Goal: Task Accomplishment & Management: Use online tool/utility

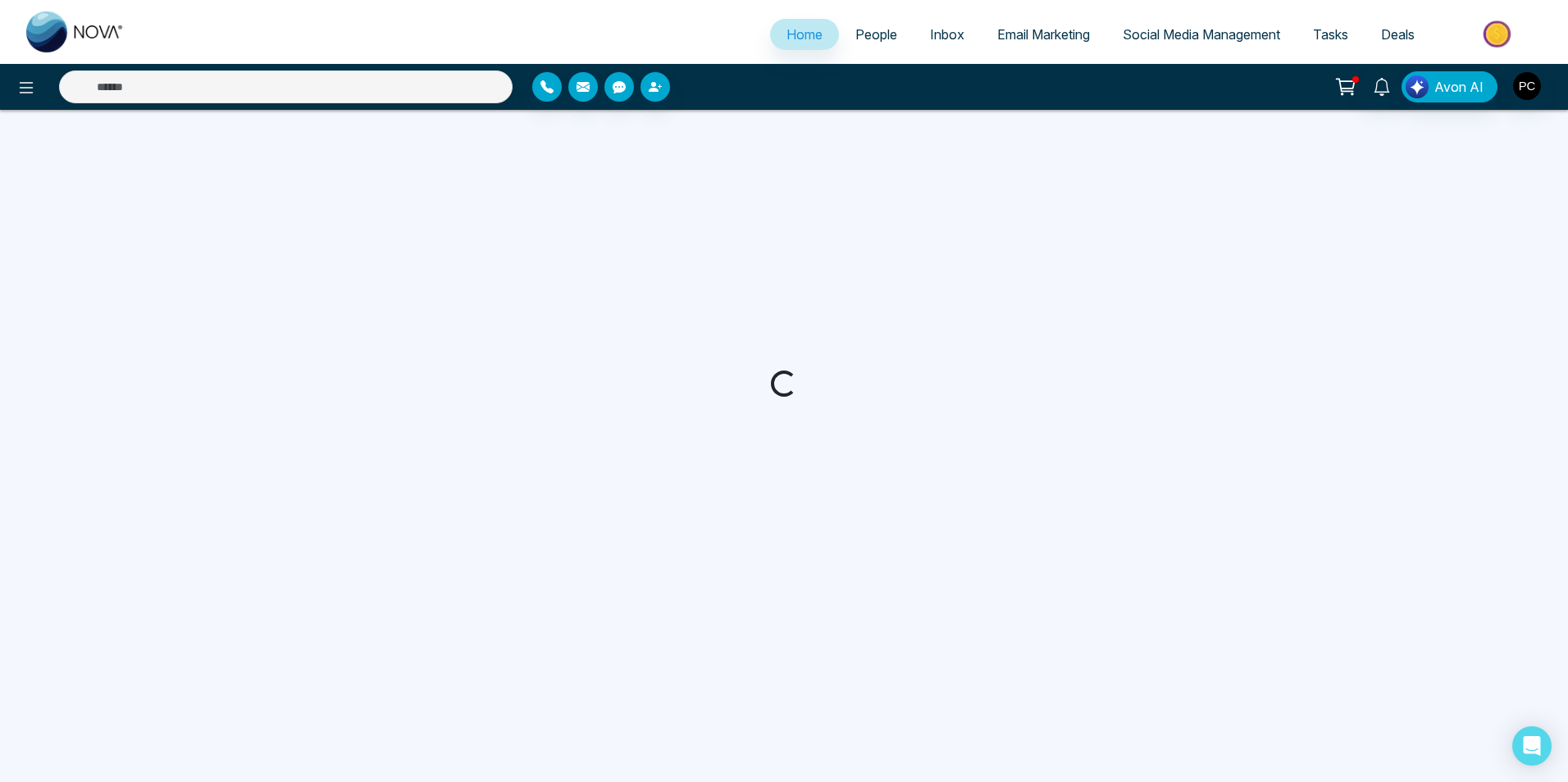
select select "*"
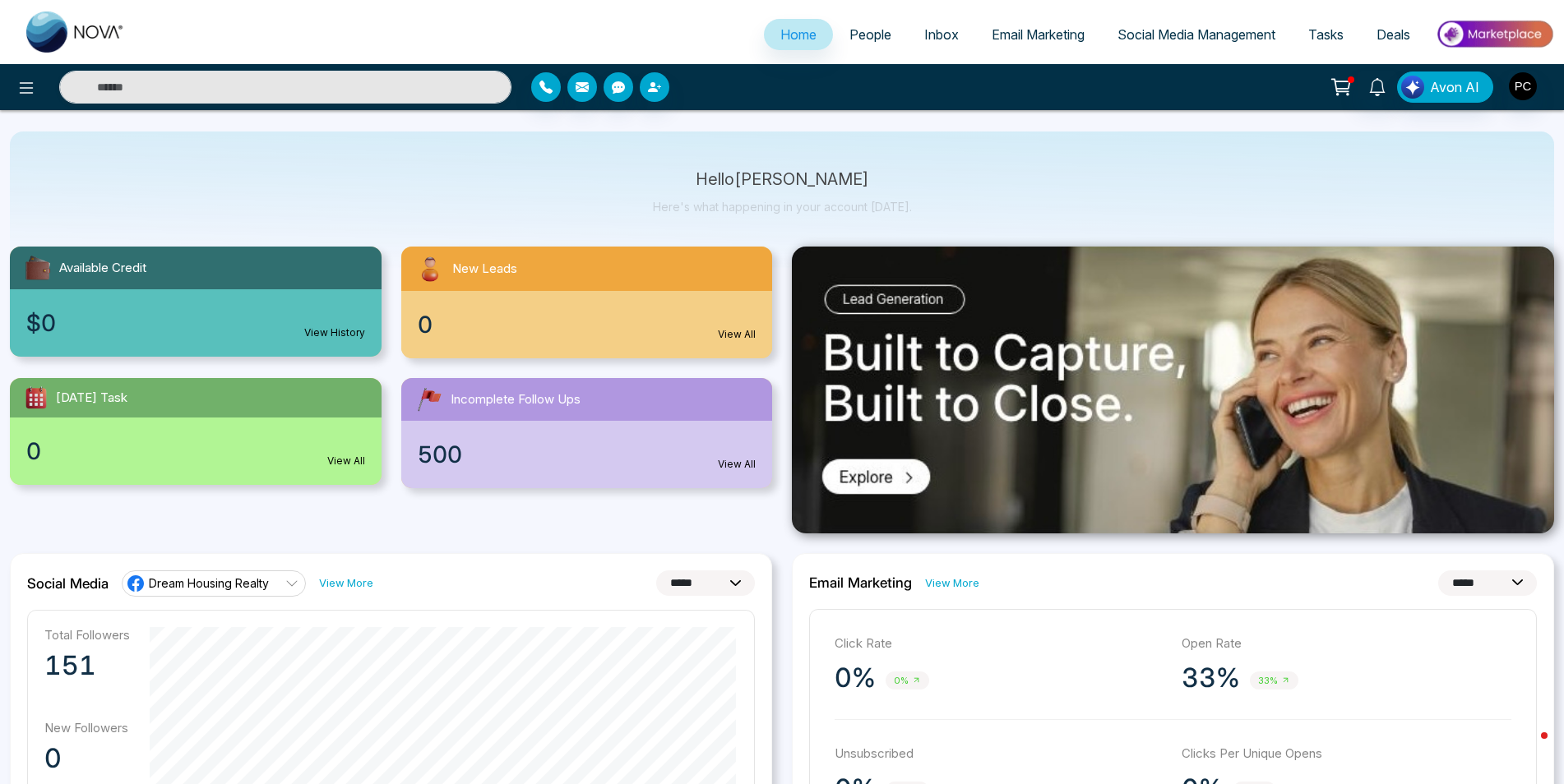
scroll to position [45, 0]
click at [870, 32] on span "People" at bounding box center [870, 34] width 42 height 16
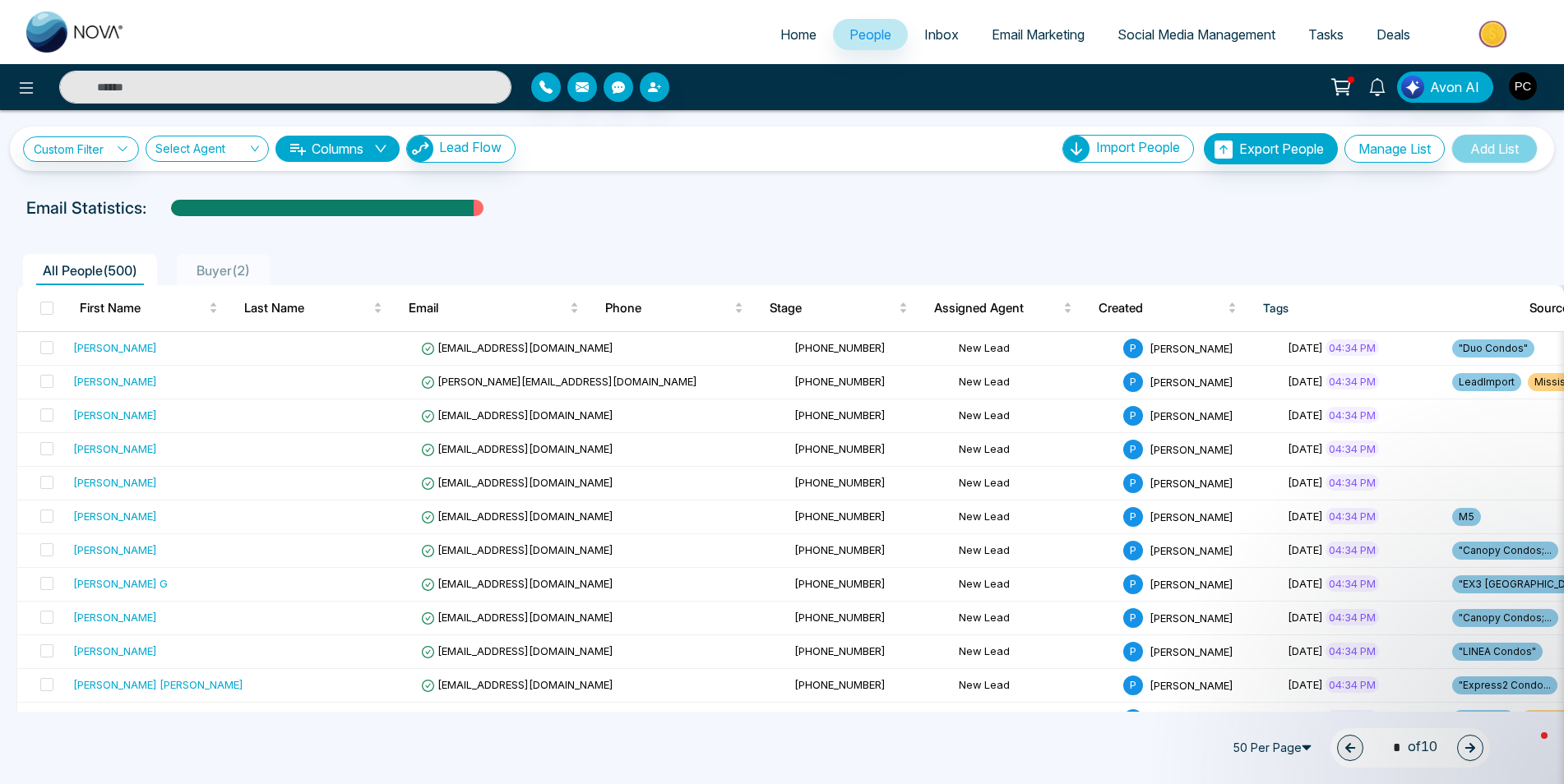
click at [786, 35] on span "Home" at bounding box center [799, 34] width 36 height 16
select select "*"
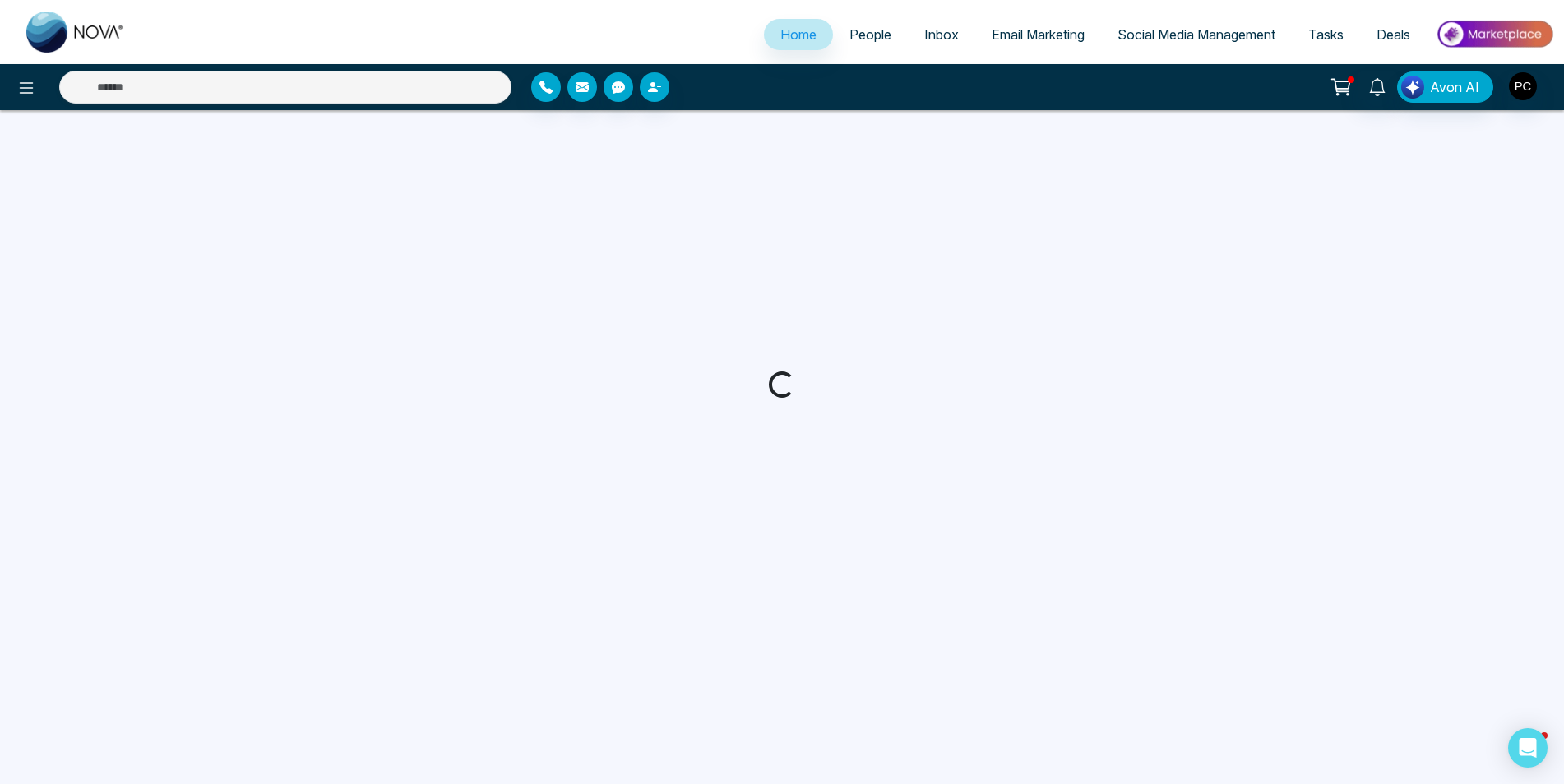
select select "*"
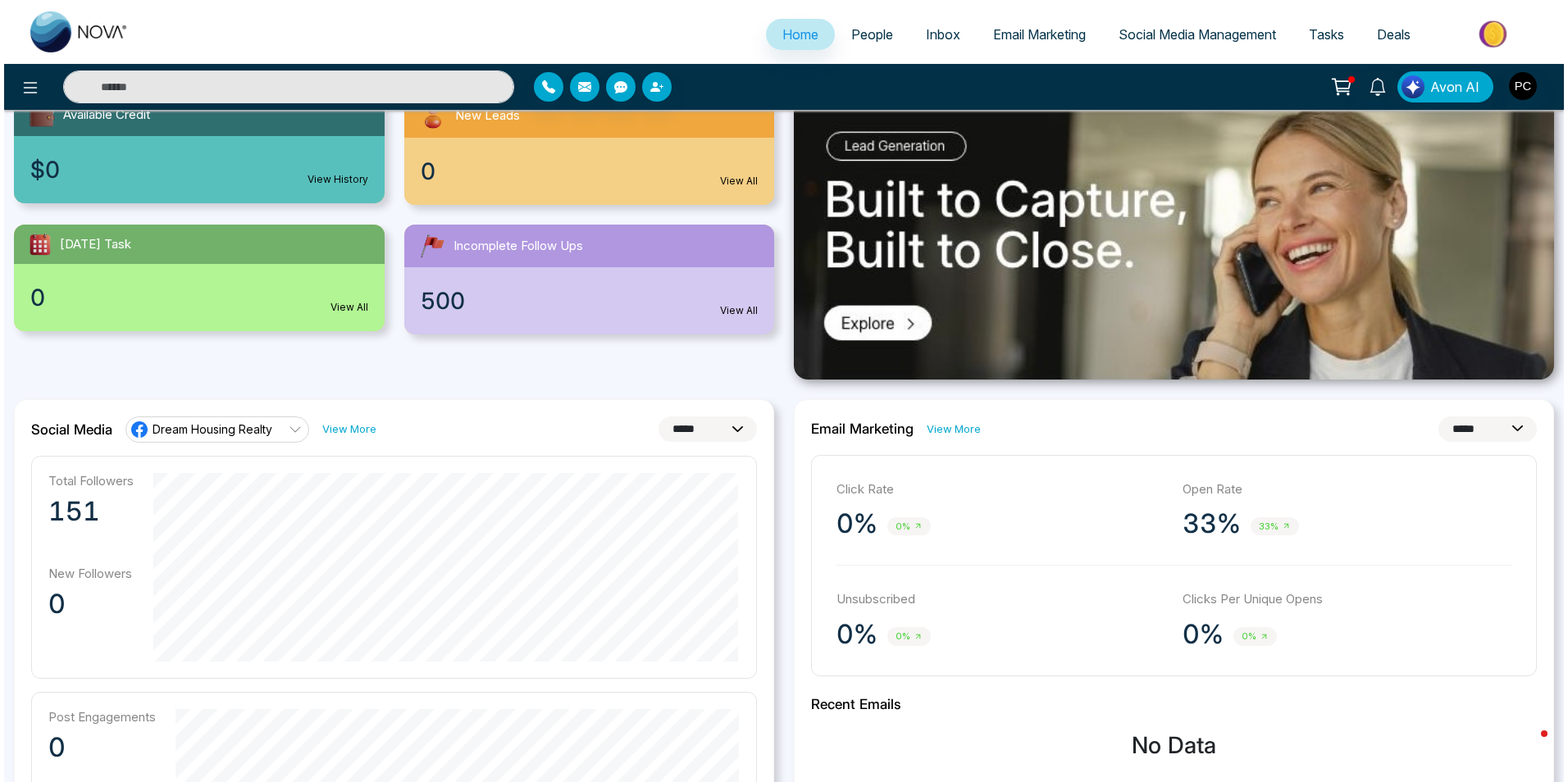
scroll to position [205, 0]
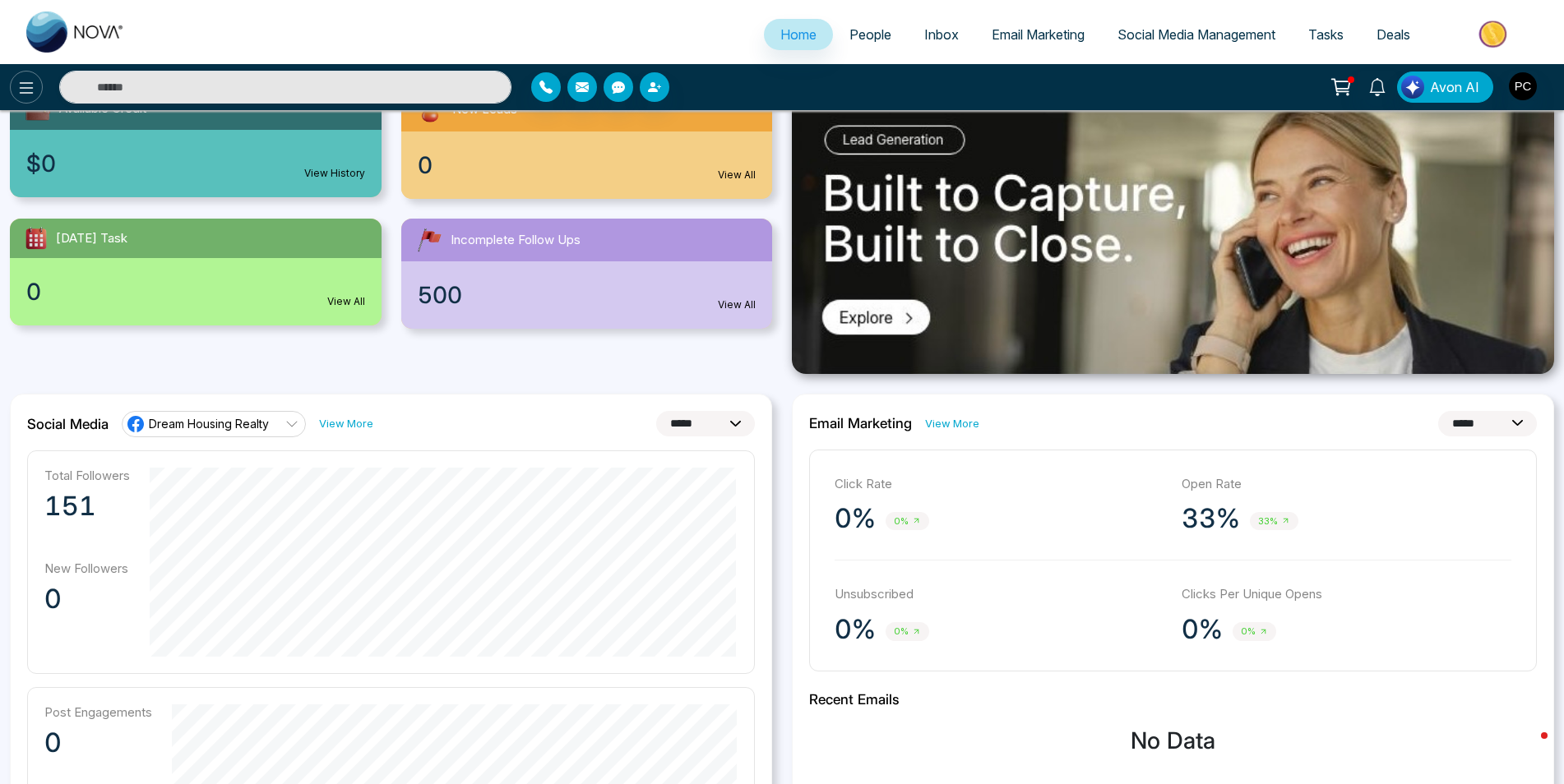
click at [30, 87] on icon at bounding box center [26, 88] width 20 height 20
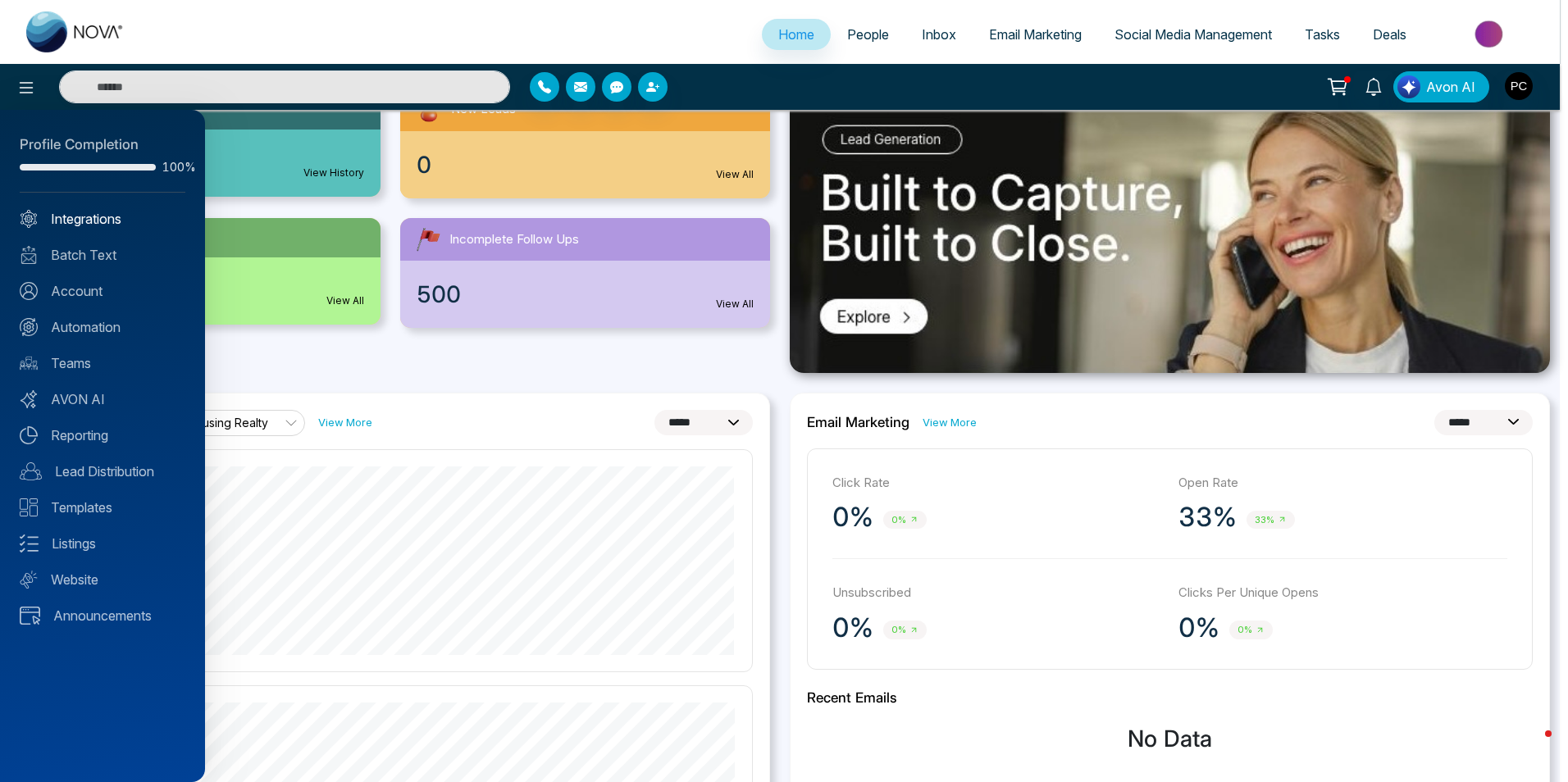
click at [94, 223] on link "Integrations" at bounding box center [102, 219] width 165 height 20
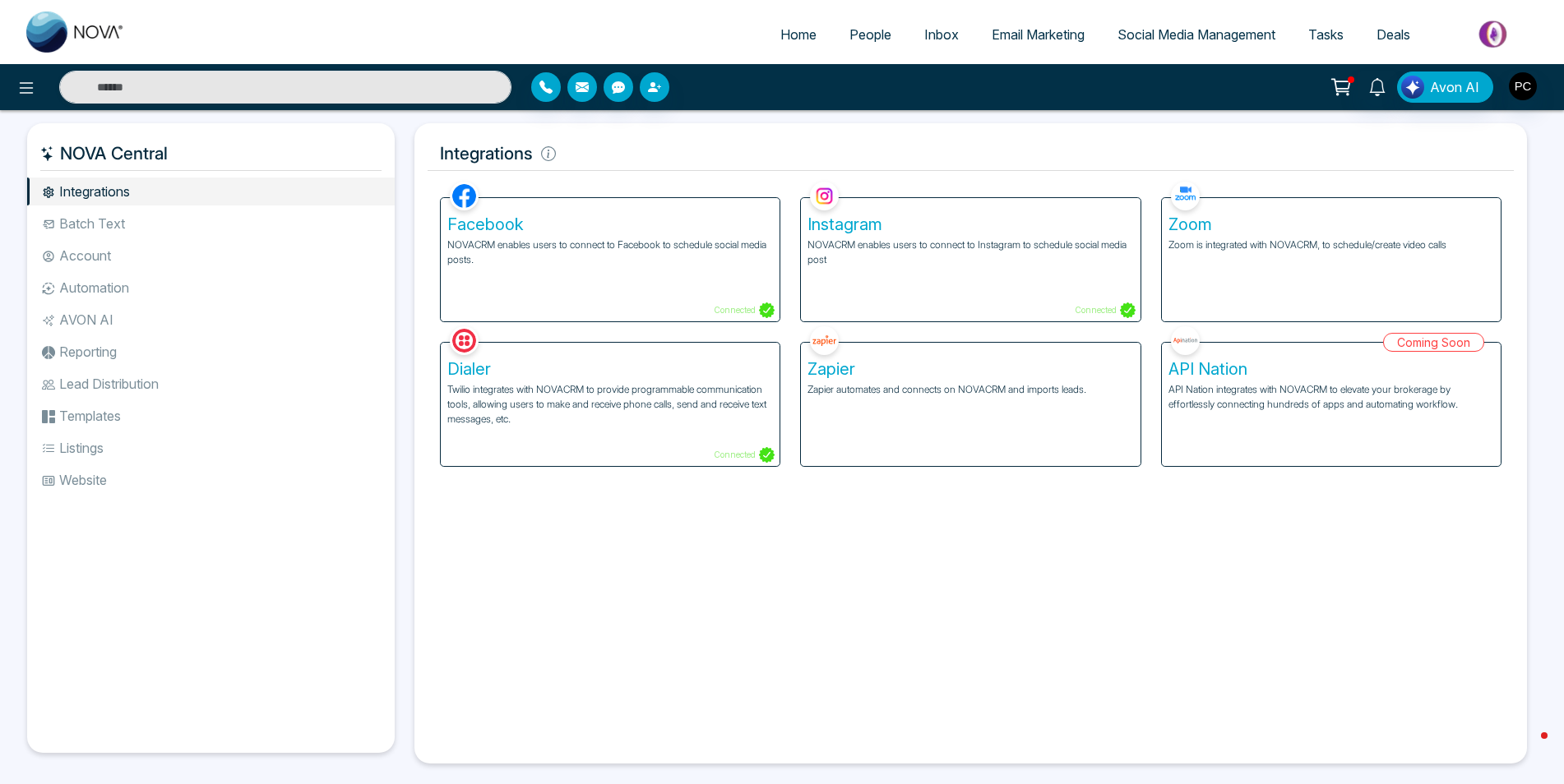
click at [597, 263] on p "NOVACRM enables users to connect to Facebook to schedule social media posts." at bounding box center [609, 252] width 325 height 30
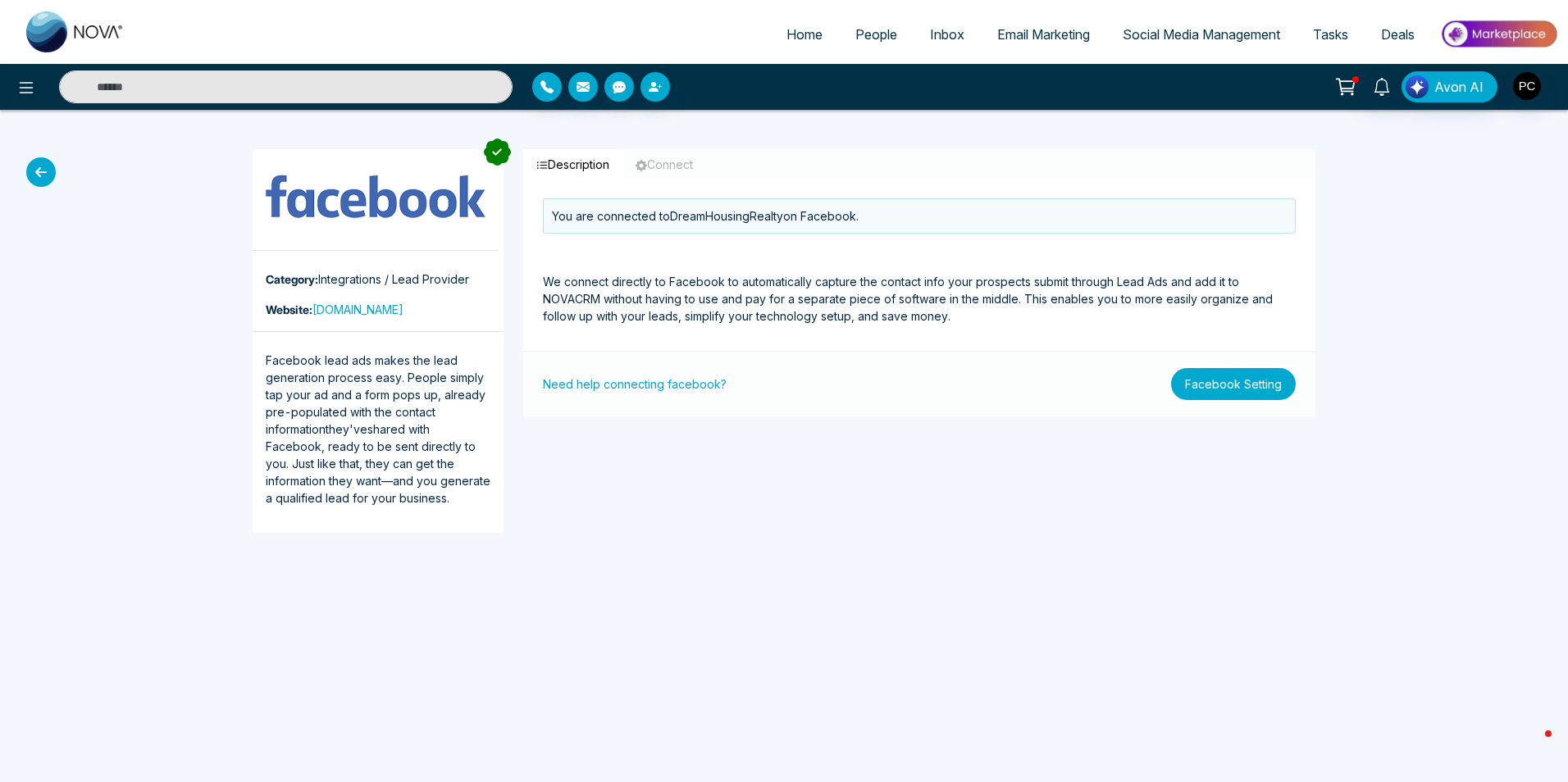
click at [1199, 382] on button "Facebook Setting" at bounding box center [1233, 384] width 124 height 32
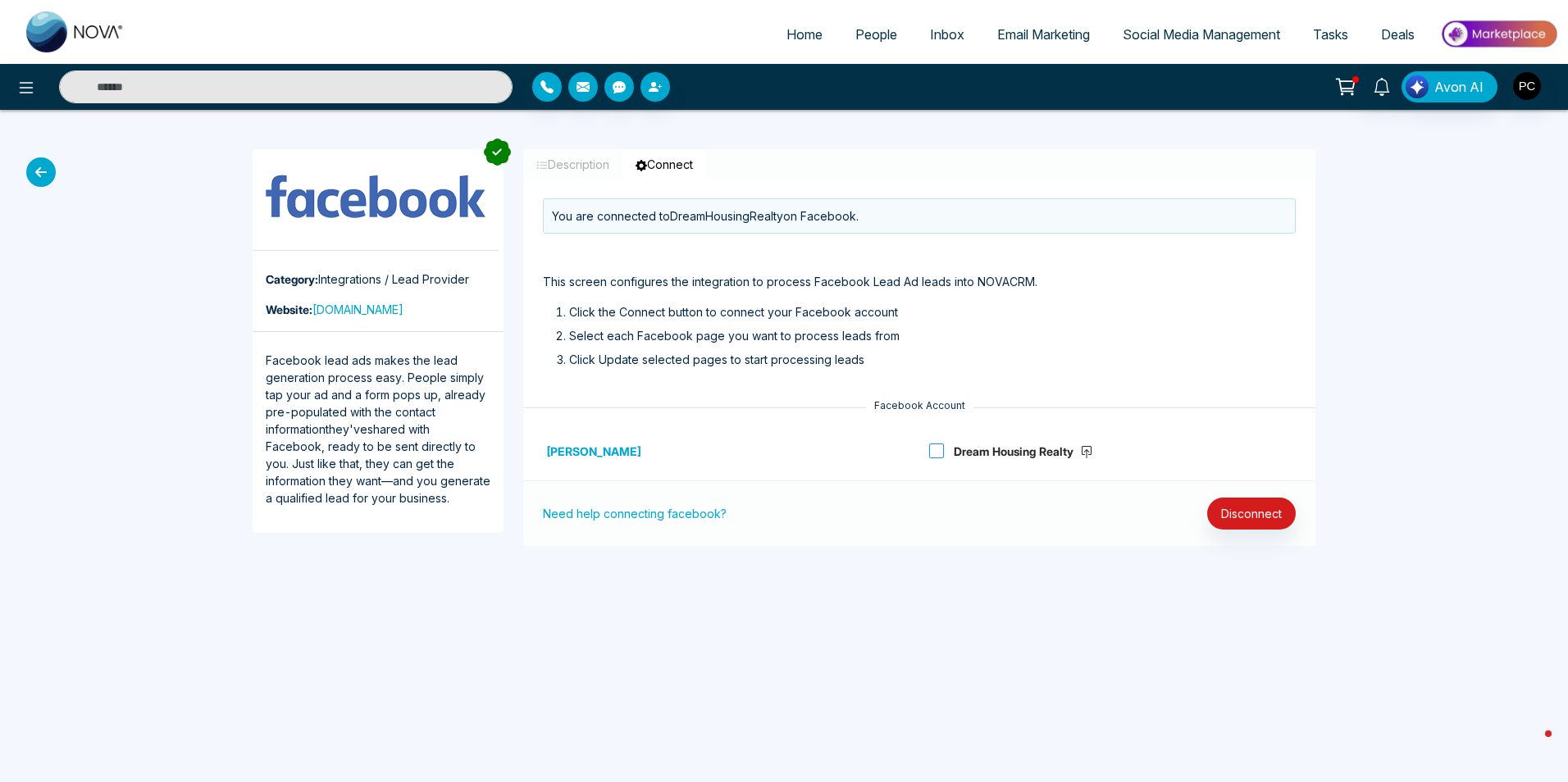
click at [941, 456] on span at bounding box center [936, 450] width 15 height 15
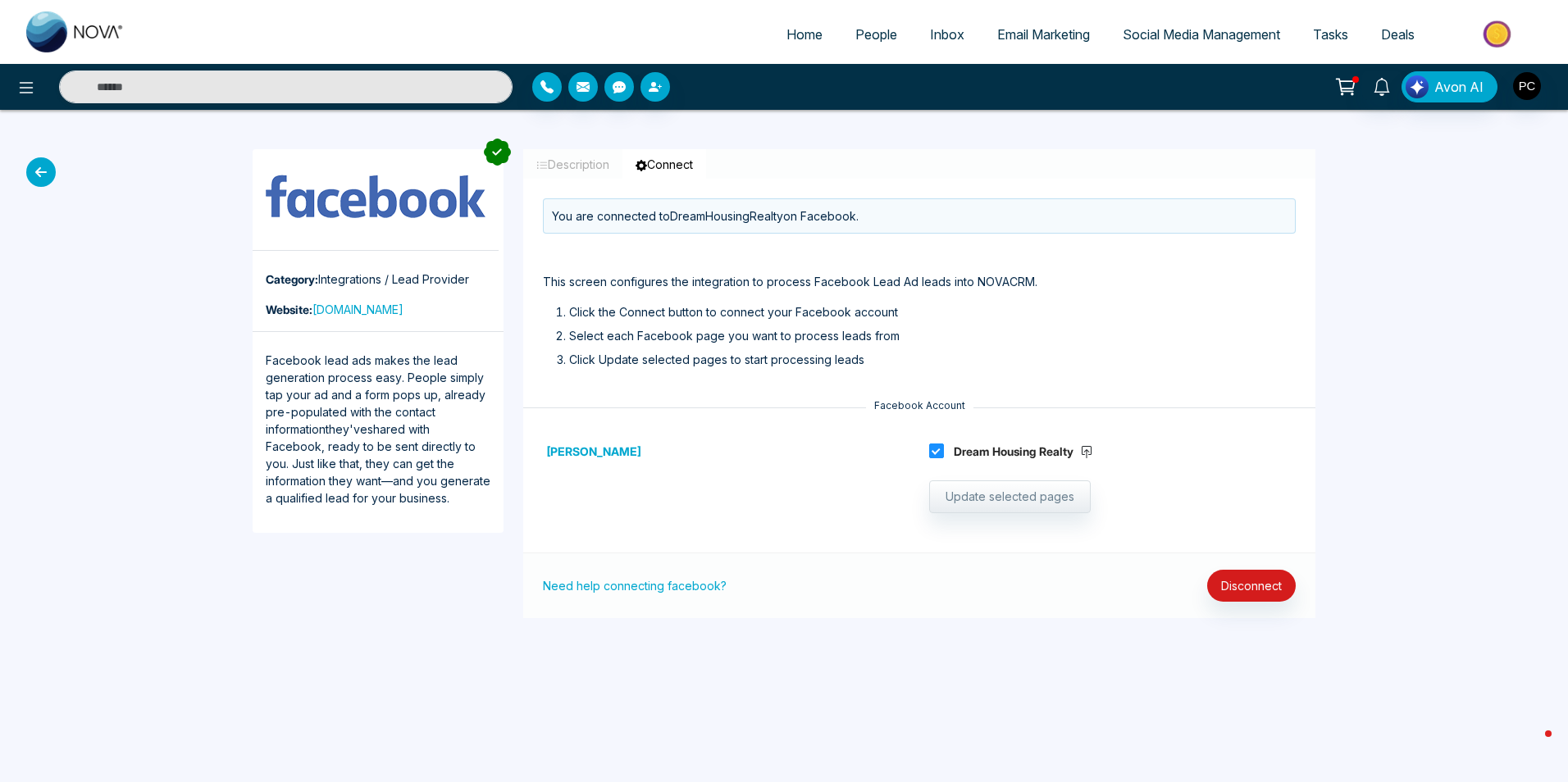
click at [655, 161] on button "Connect" at bounding box center [664, 164] width 84 height 30
click at [645, 165] on icon "button" at bounding box center [641, 165] width 12 height 12
click at [679, 163] on button "Connect" at bounding box center [664, 164] width 84 height 30
click at [796, 36] on span "Home" at bounding box center [805, 34] width 36 height 16
select select "*"
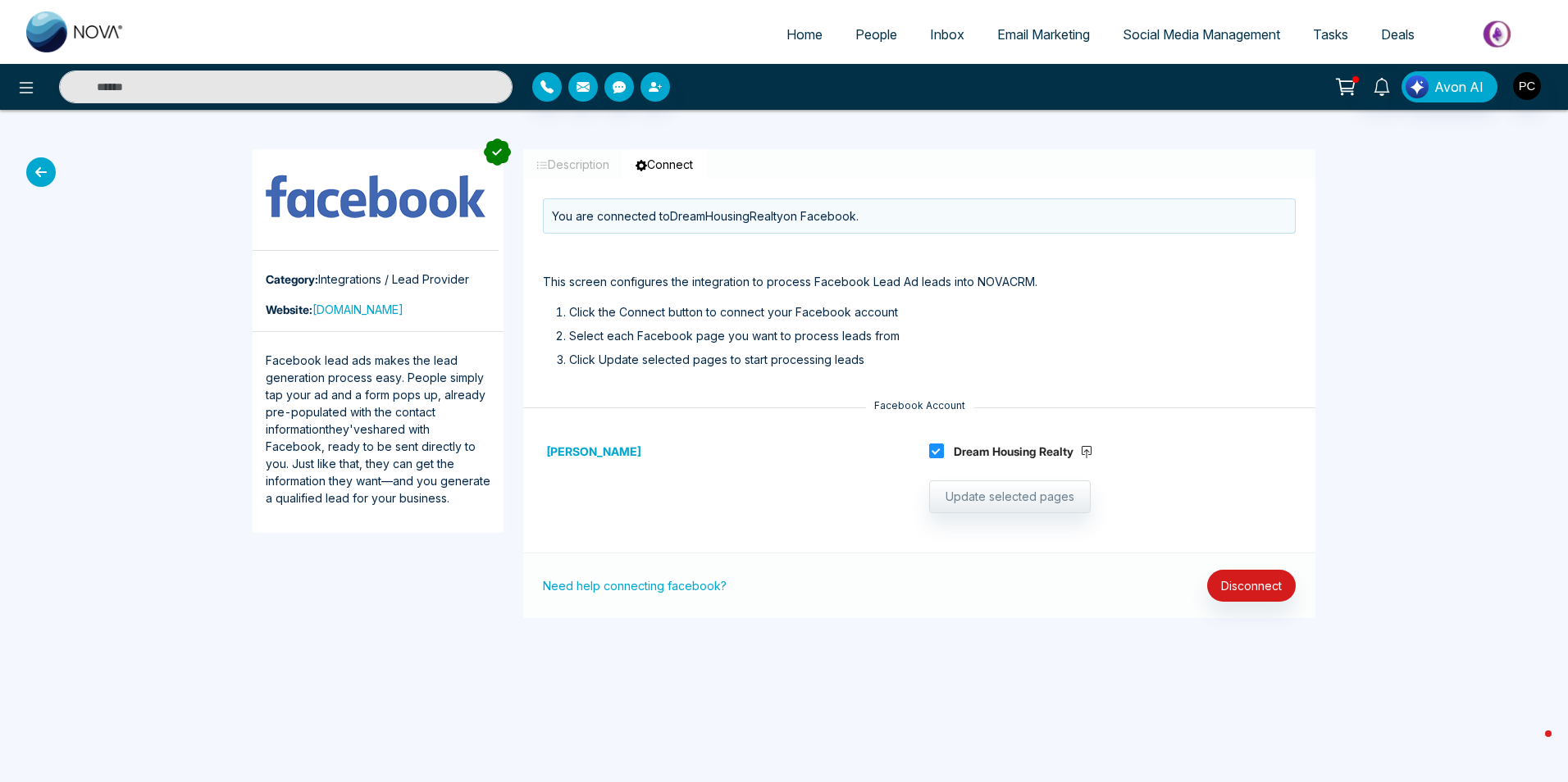
select select "*"
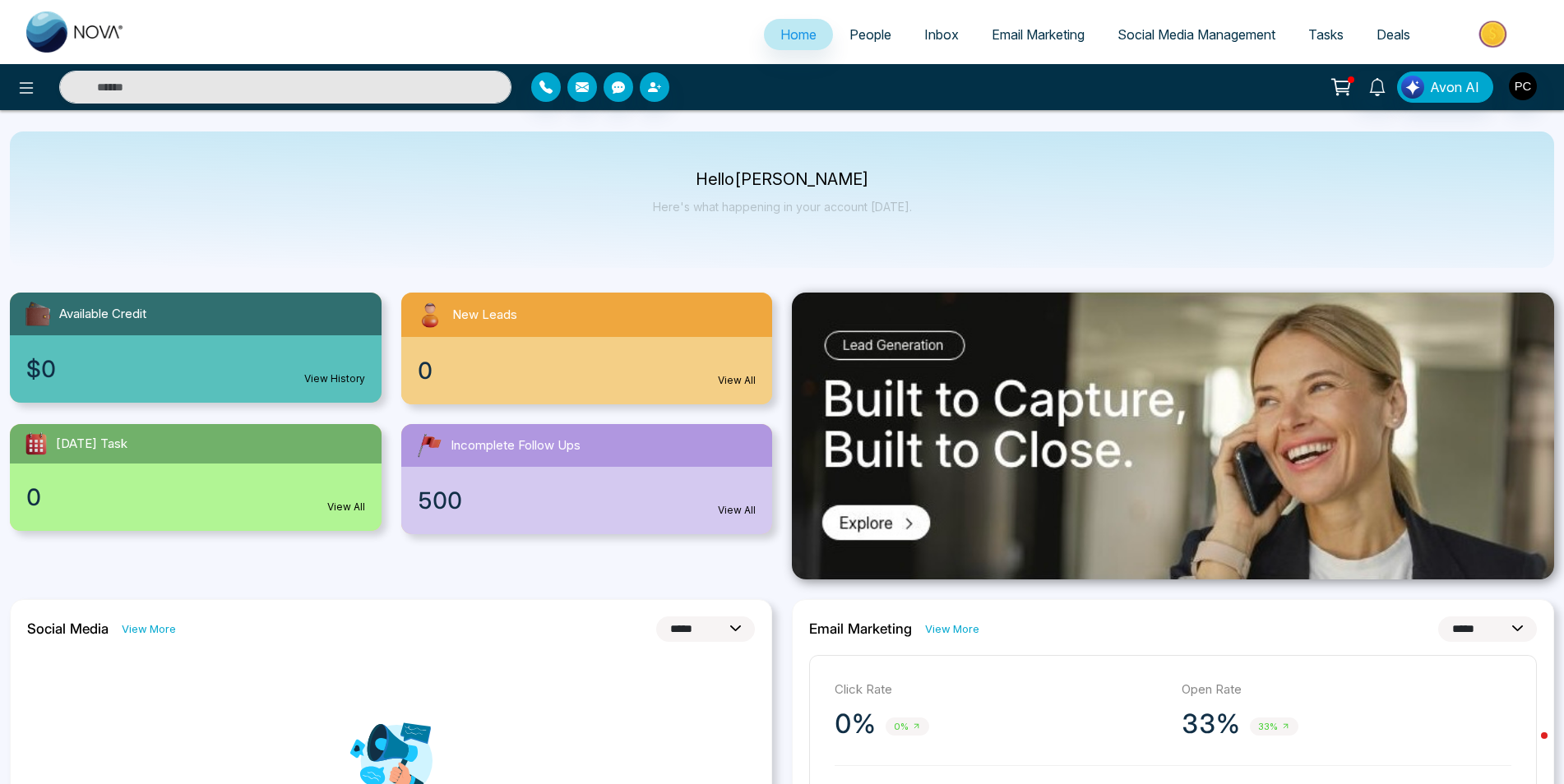
click at [1160, 35] on span "Social Media Management" at bounding box center [1197, 34] width 158 height 16
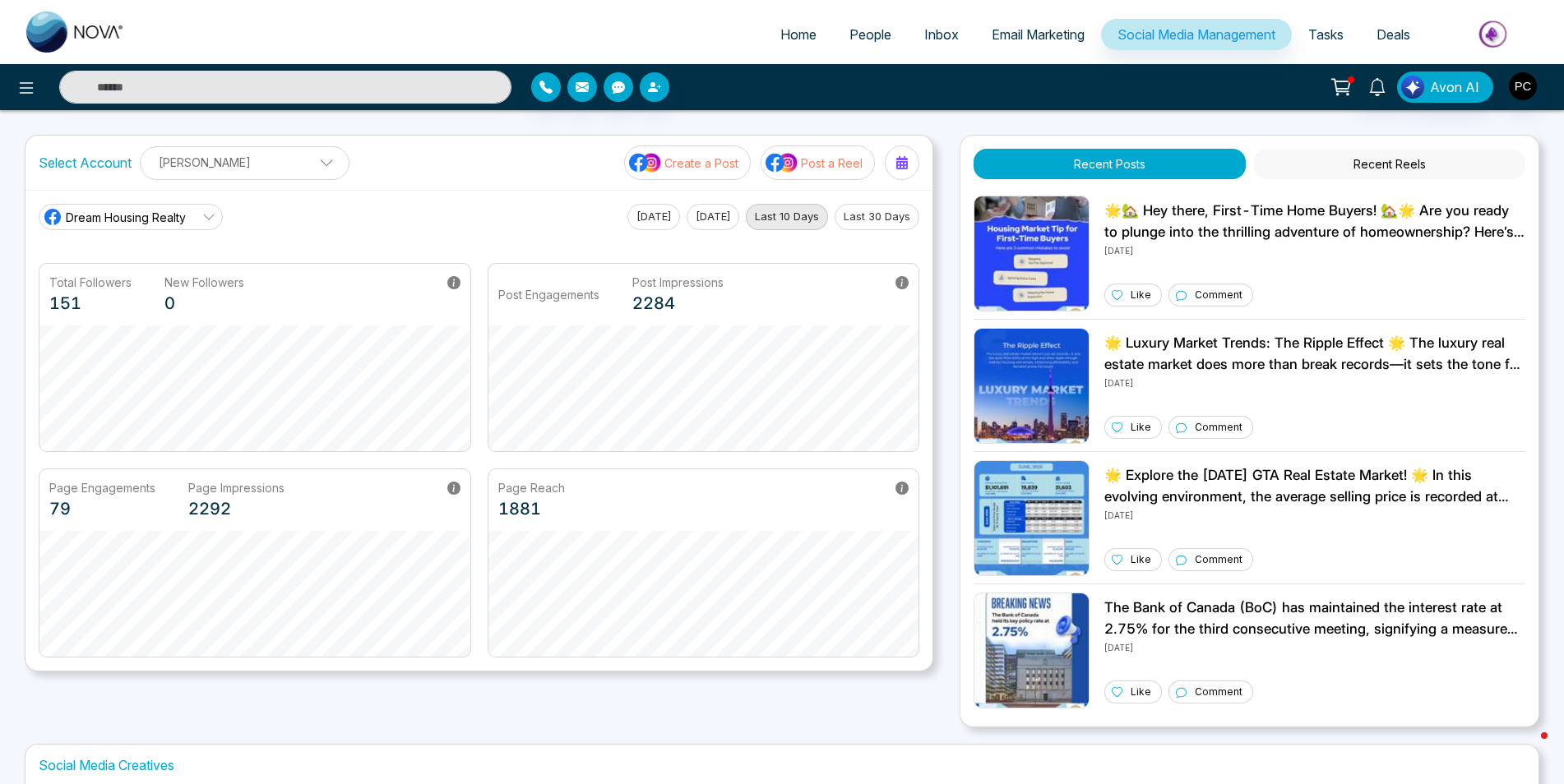
scroll to position [278, 0]
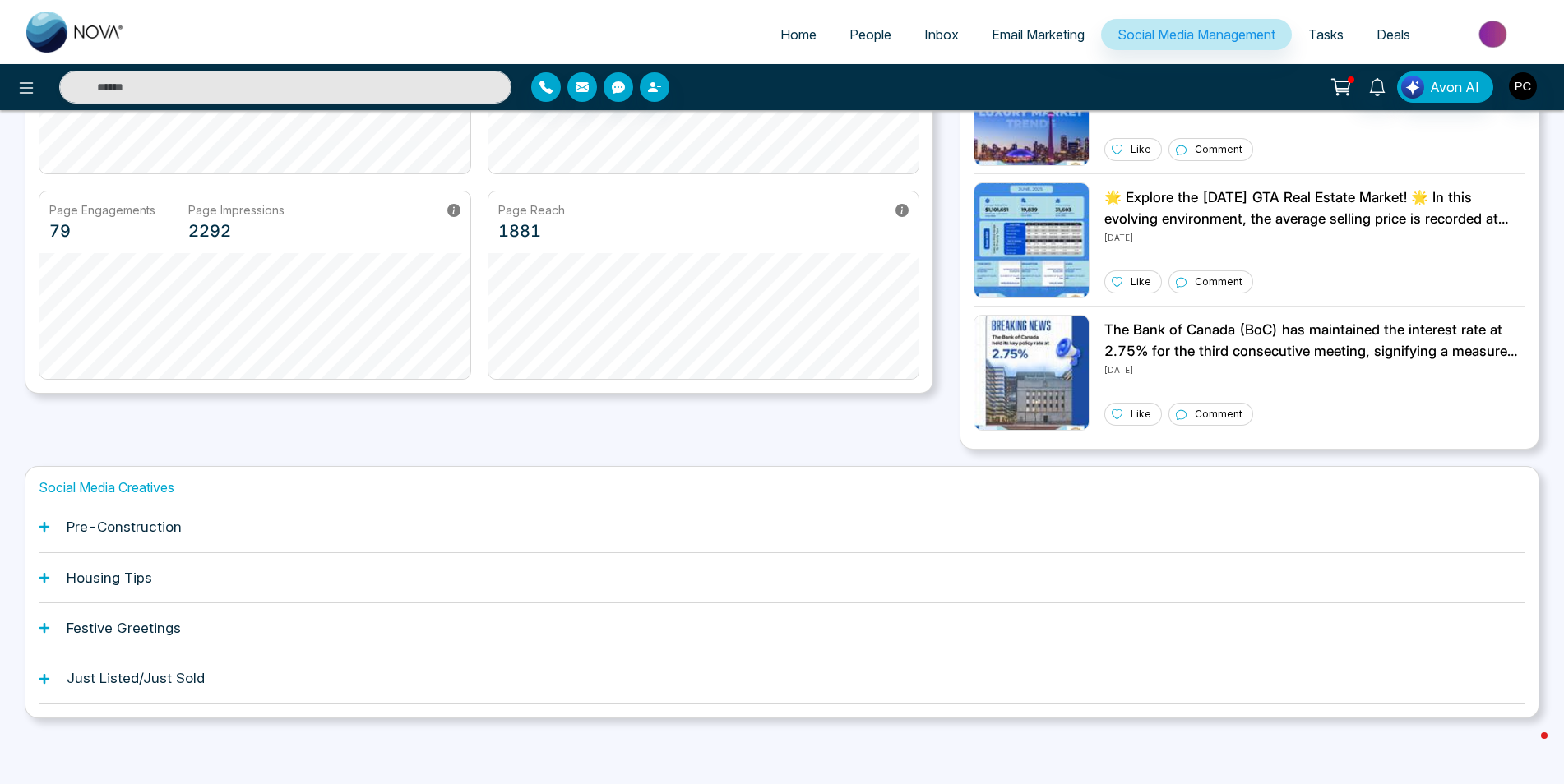
click at [131, 521] on h1 "Pre-Construction" at bounding box center [124, 527] width 115 height 16
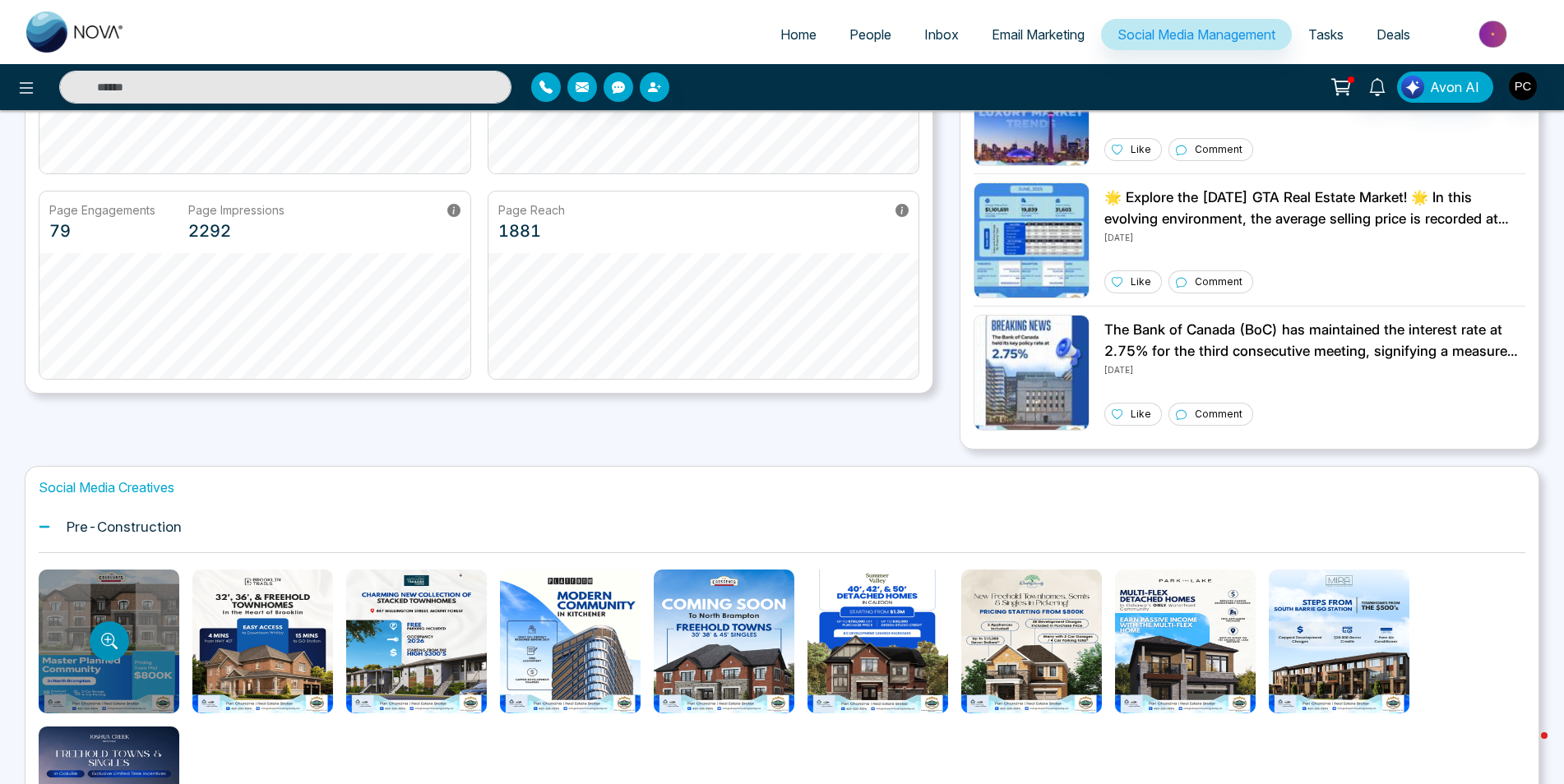
click at [113, 646] on icon "Preview template" at bounding box center [114, 646] width 5 height 5
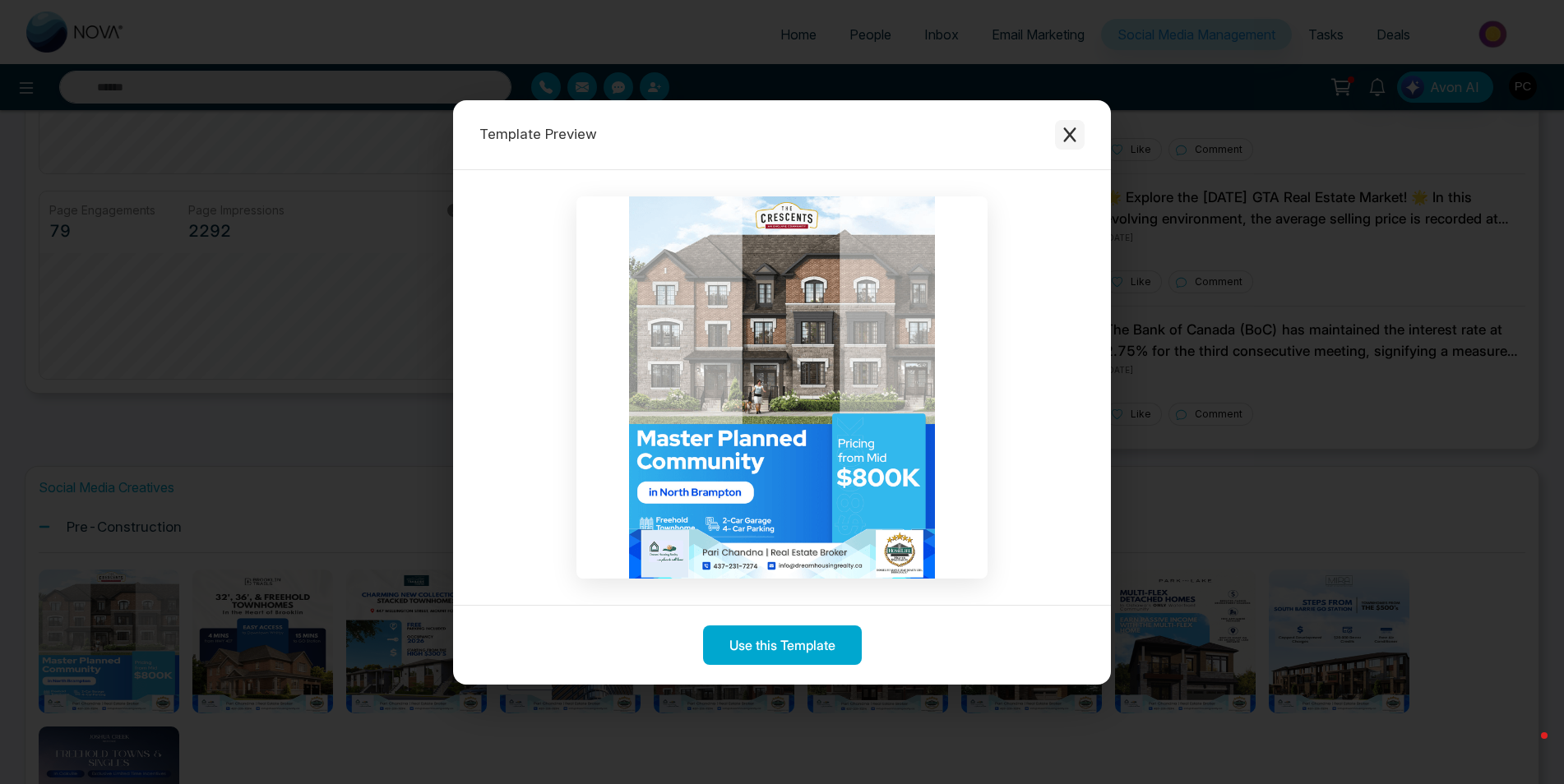
click at [1073, 134] on icon "Close modal" at bounding box center [1069, 134] width 16 height 16
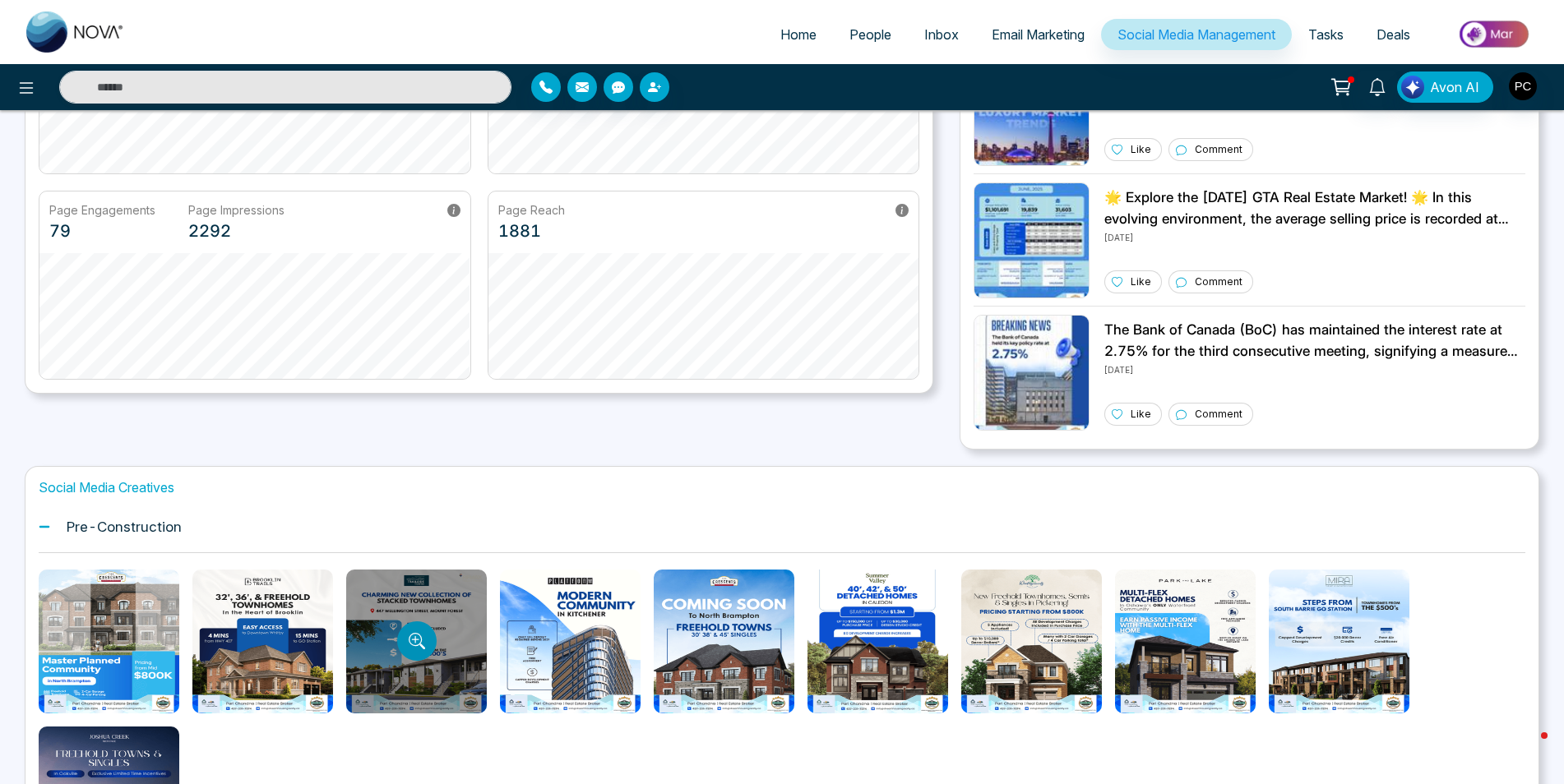
click at [417, 639] on icon "Preview template" at bounding box center [417, 641] width 16 height 16
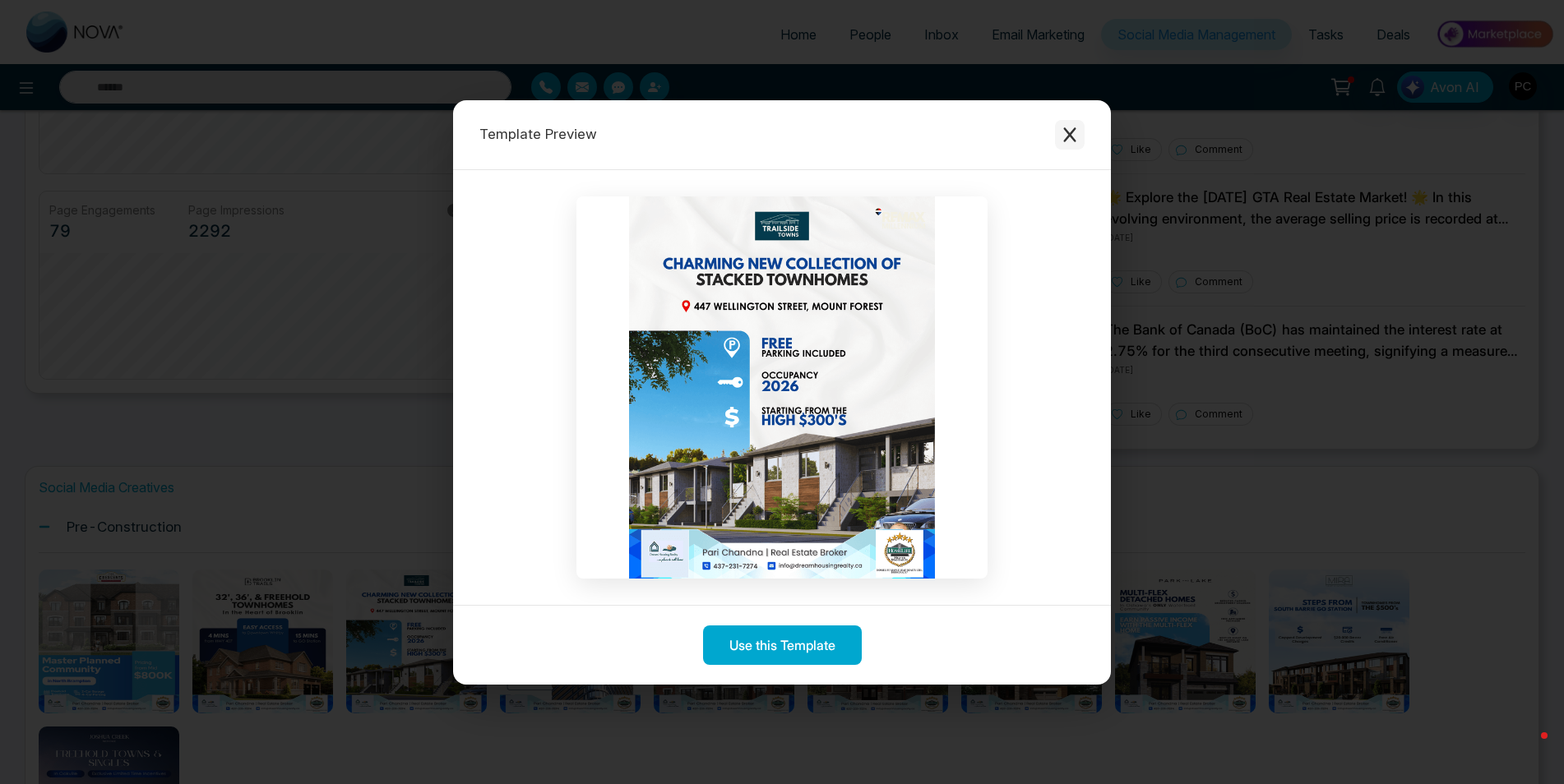
click at [1065, 137] on icon "Close modal" at bounding box center [1069, 134] width 16 height 16
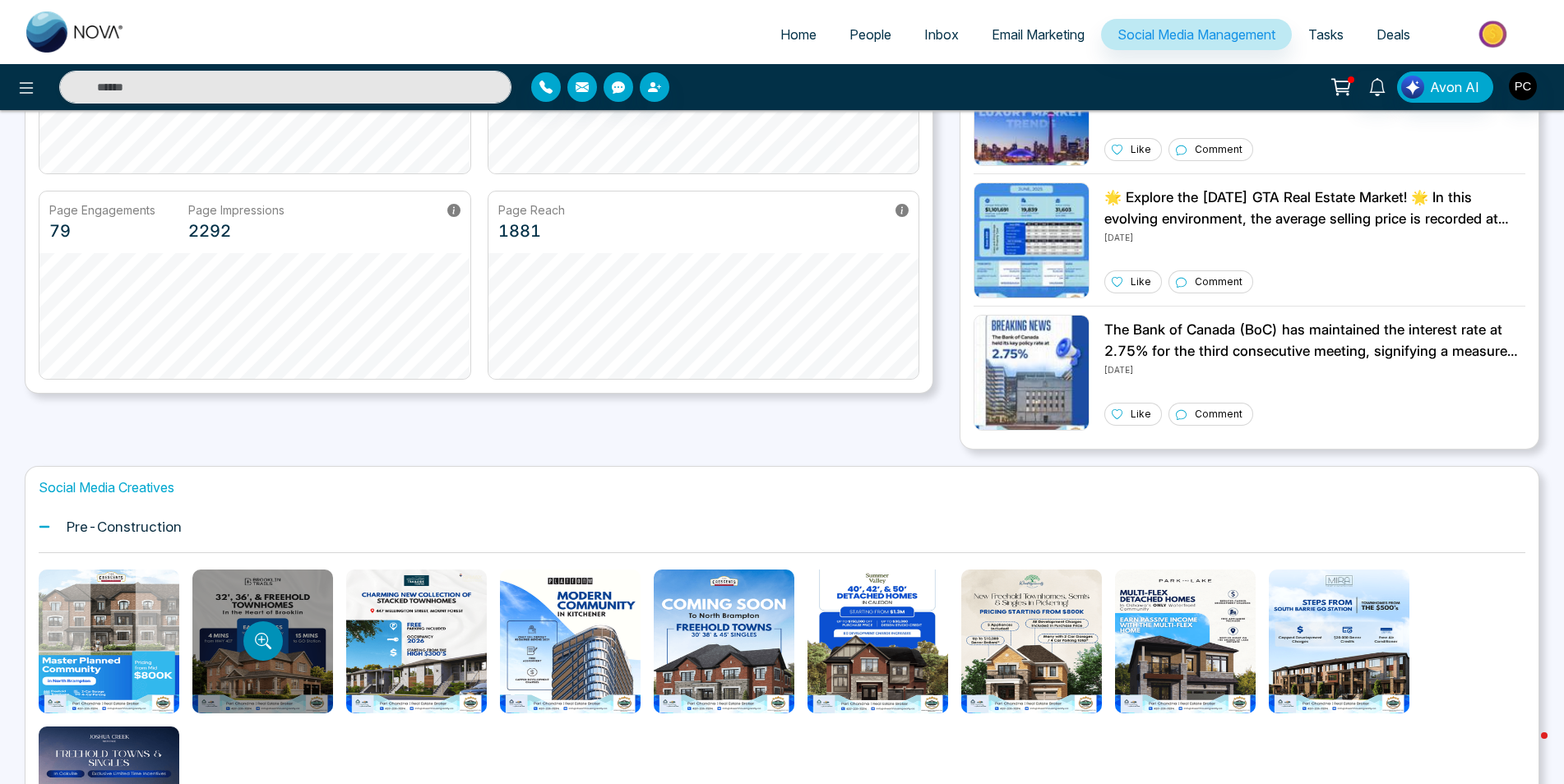
click at [257, 630] on button "Preview template" at bounding box center [264, 642] width 39 height 39
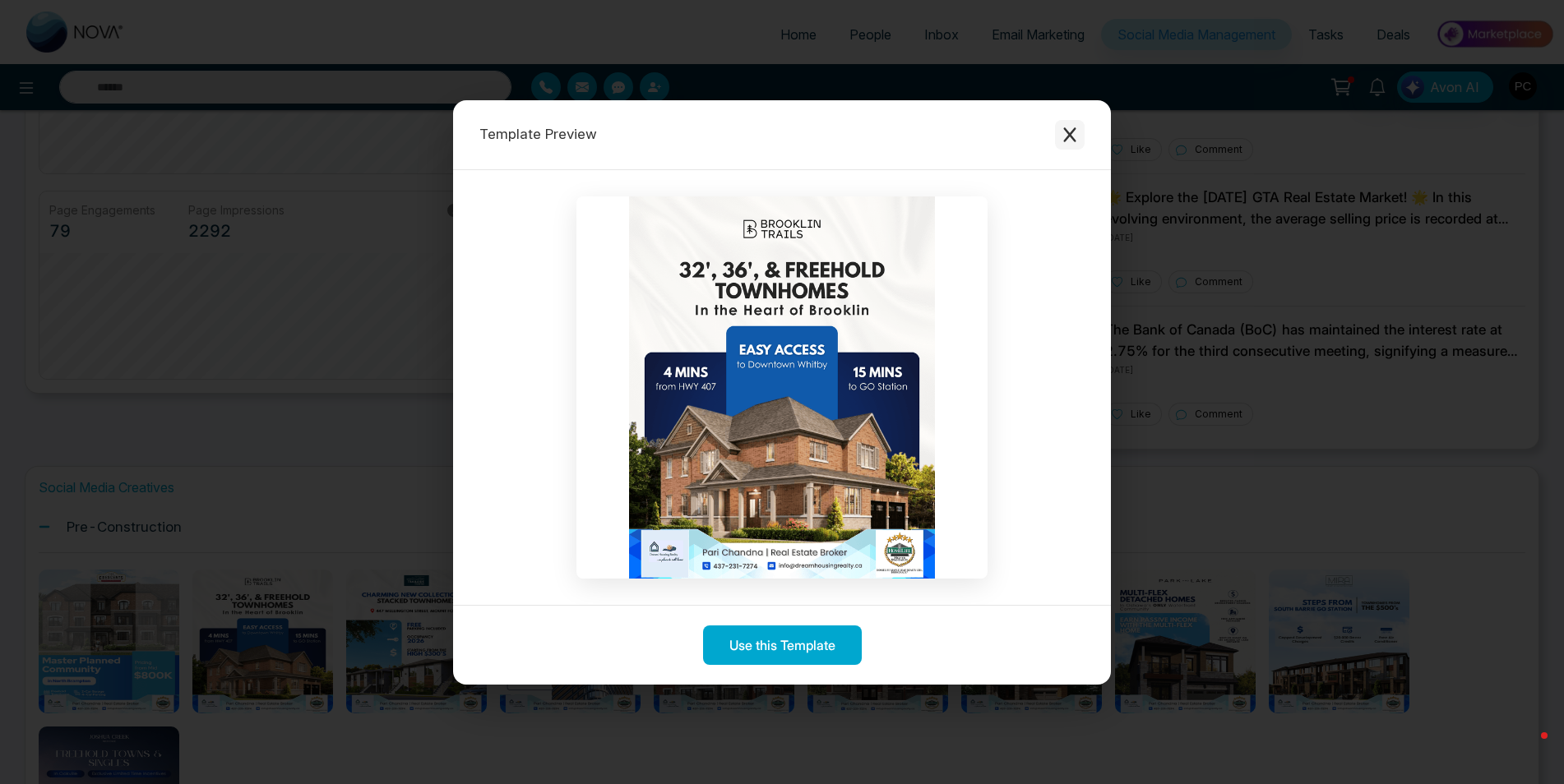
click at [1057, 134] on button "Close modal" at bounding box center [1069, 134] width 30 height 30
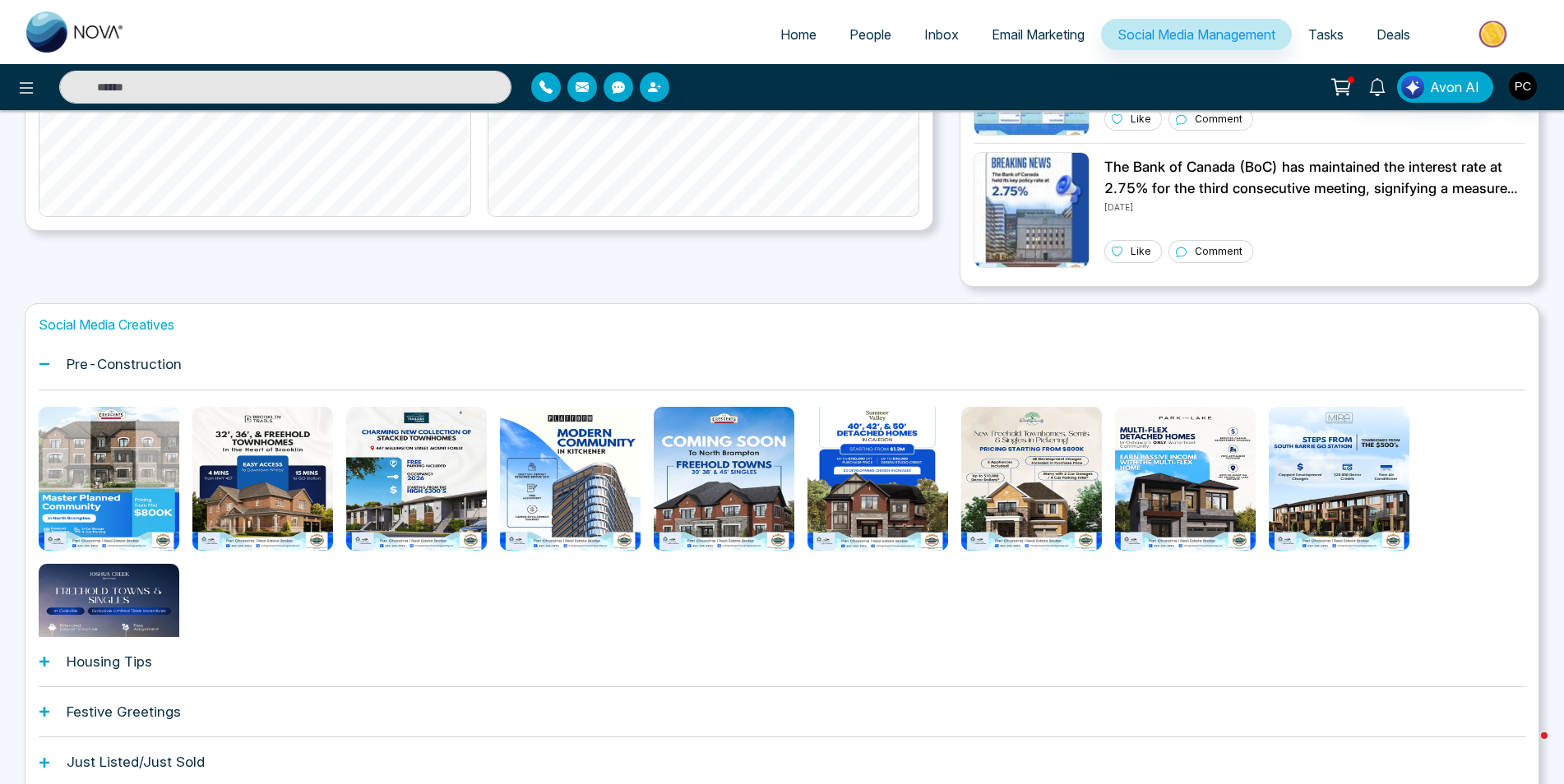
scroll to position [442, 0]
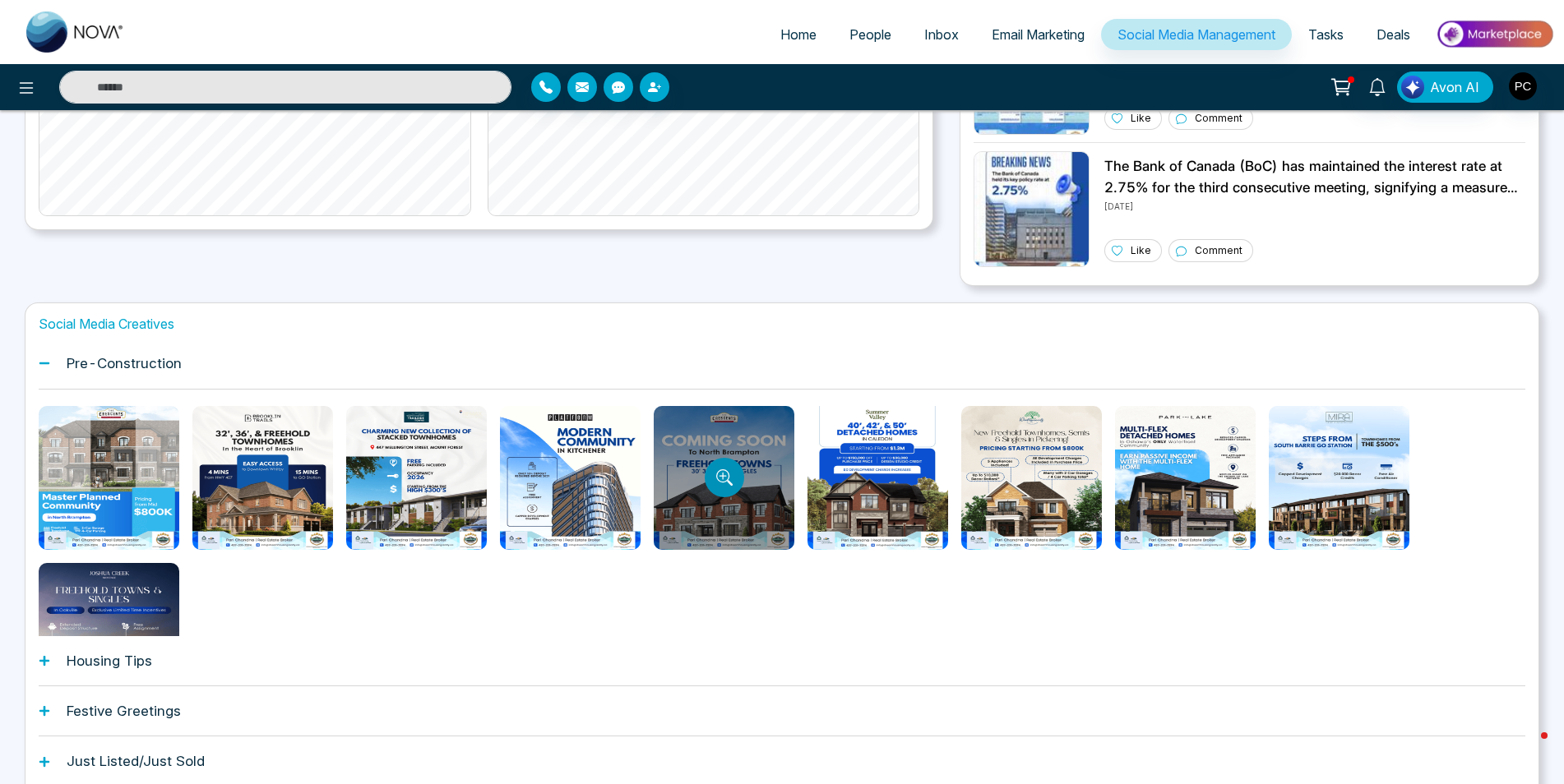
click at [718, 478] on icon "Preview template" at bounding box center [724, 478] width 16 height 16
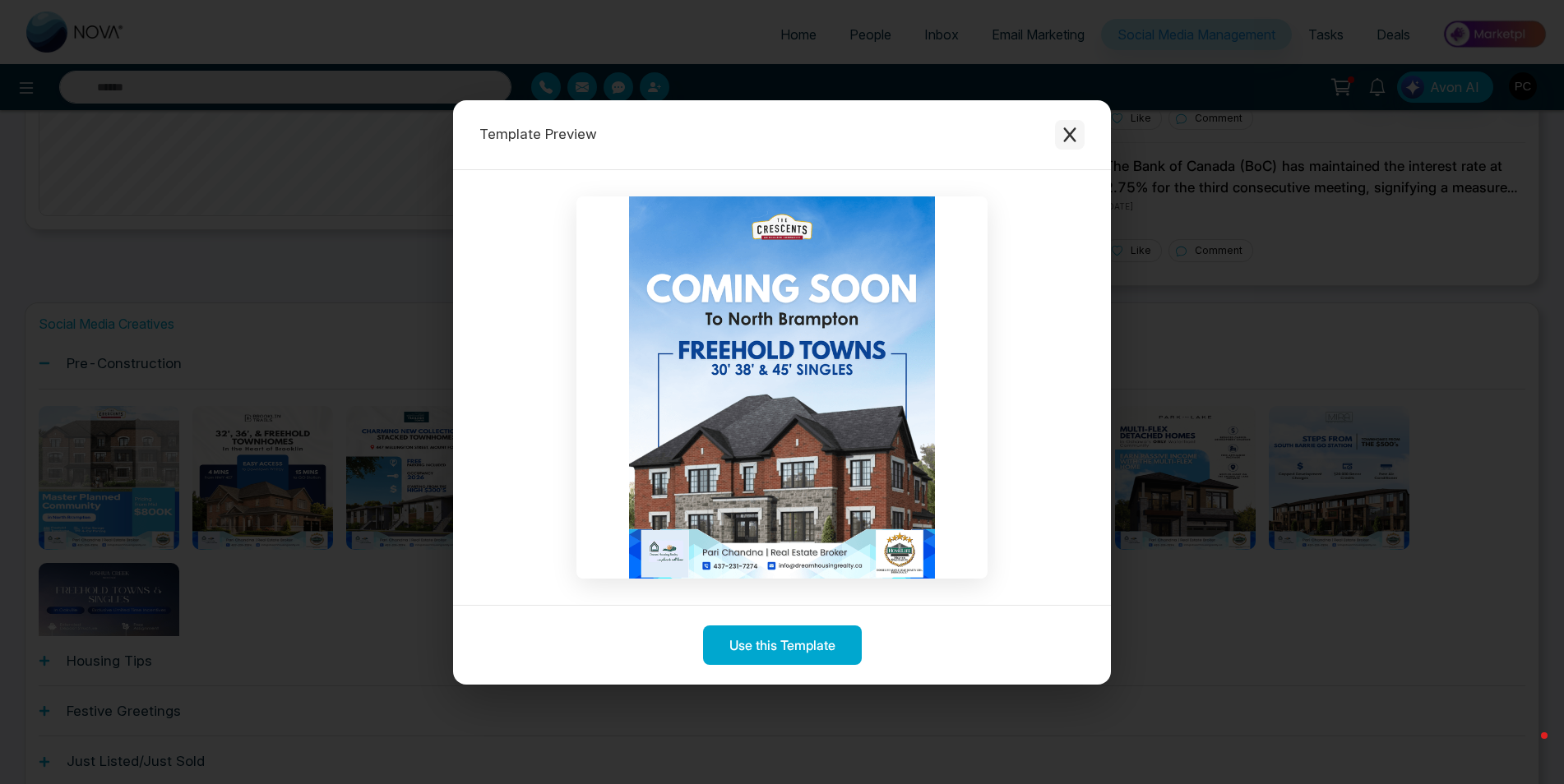
click at [1067, 137] on icon "Close modal" at bounding box center [1069, 134] width 13 height 15
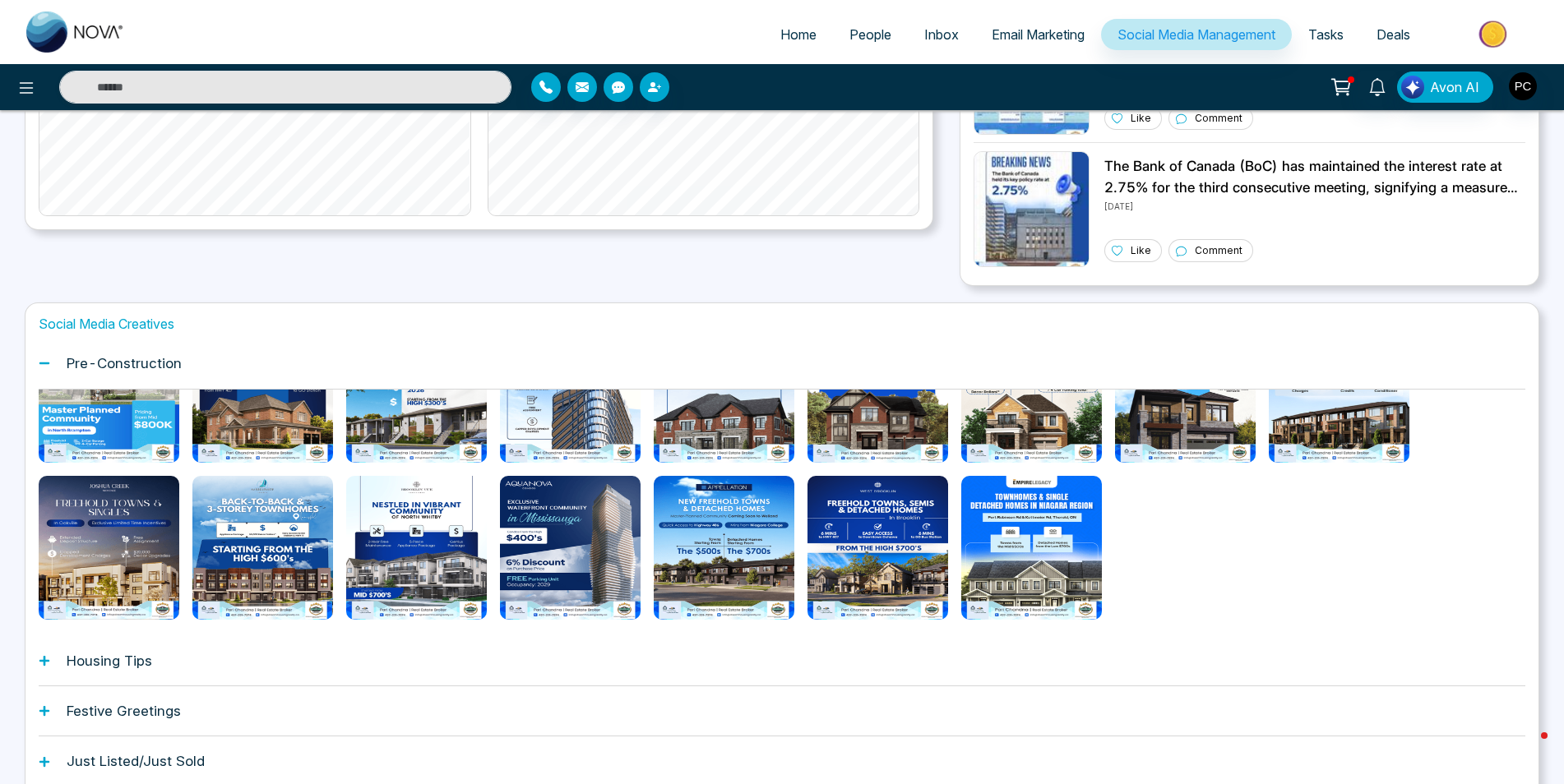
scroll to position [87, 0]
